Goal: Find specific page/section: Find specific page/section

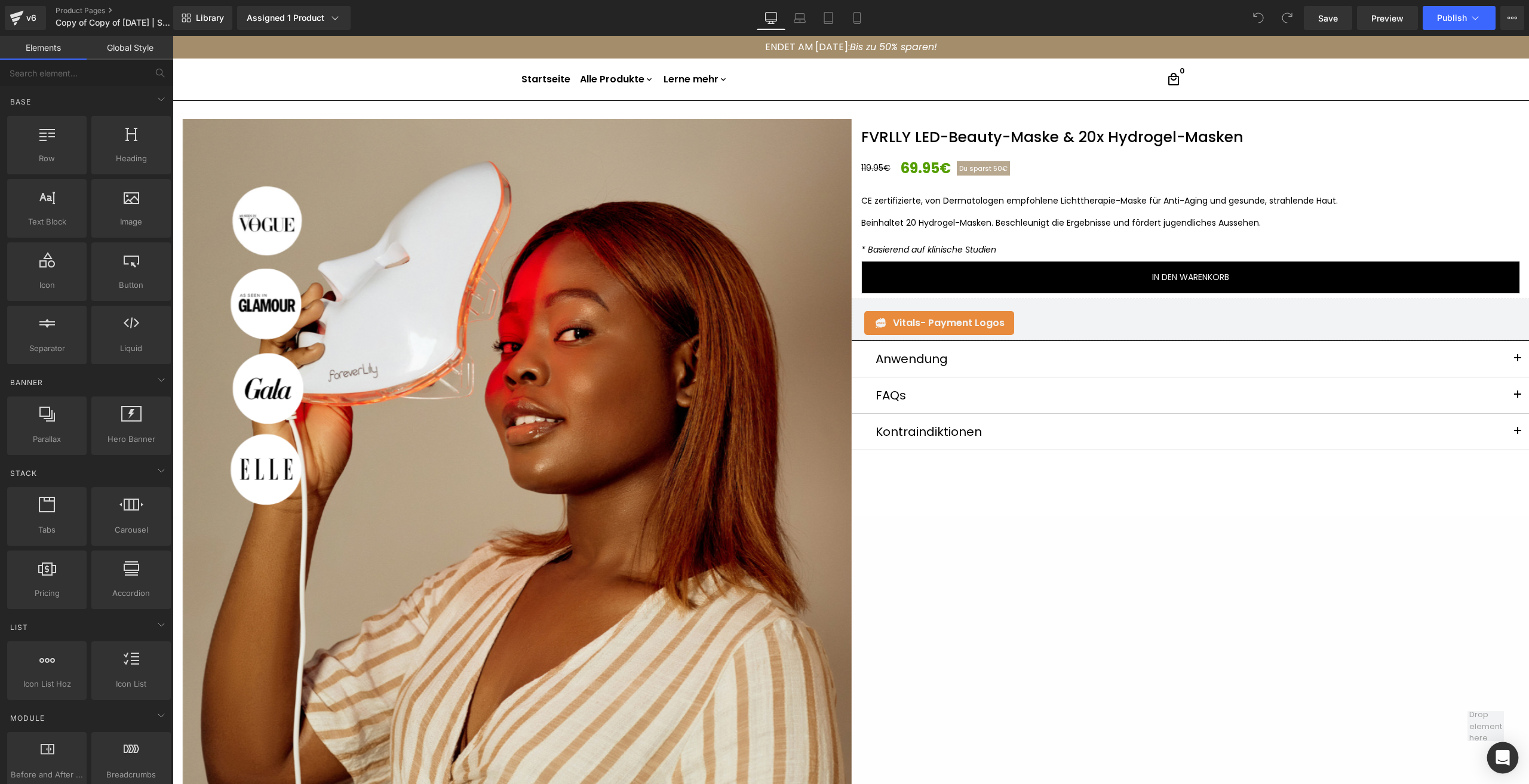
click at [1498, 759] on icon "Open Intercom Messenger" at bounding box center [1503, 758] width 14 height 15
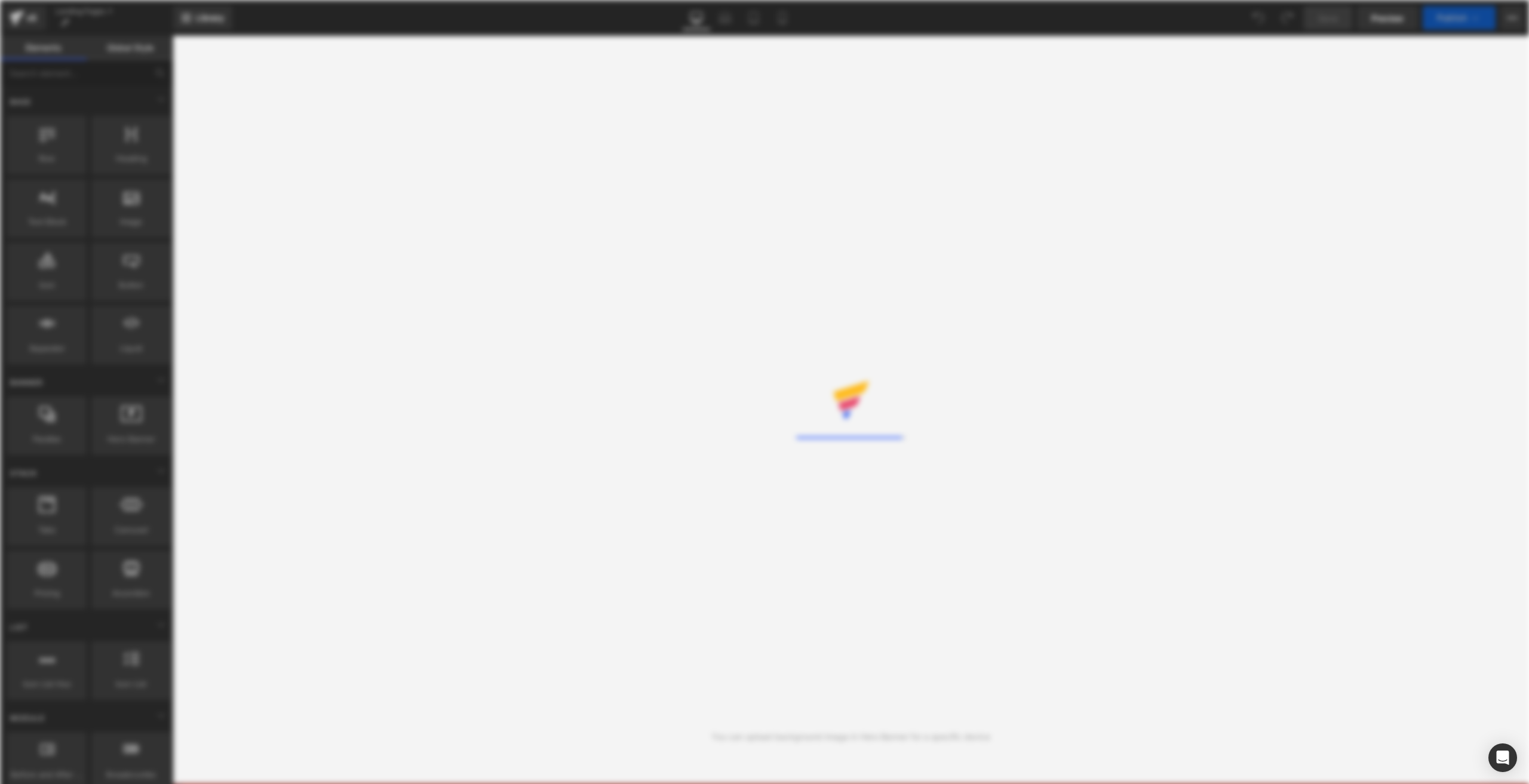
click at [29, 19] on div "Rendering Content" at bounding box center [764, 392] width 1529 height 784
